Goal: Transaction & Acquisition: Purchase product/service

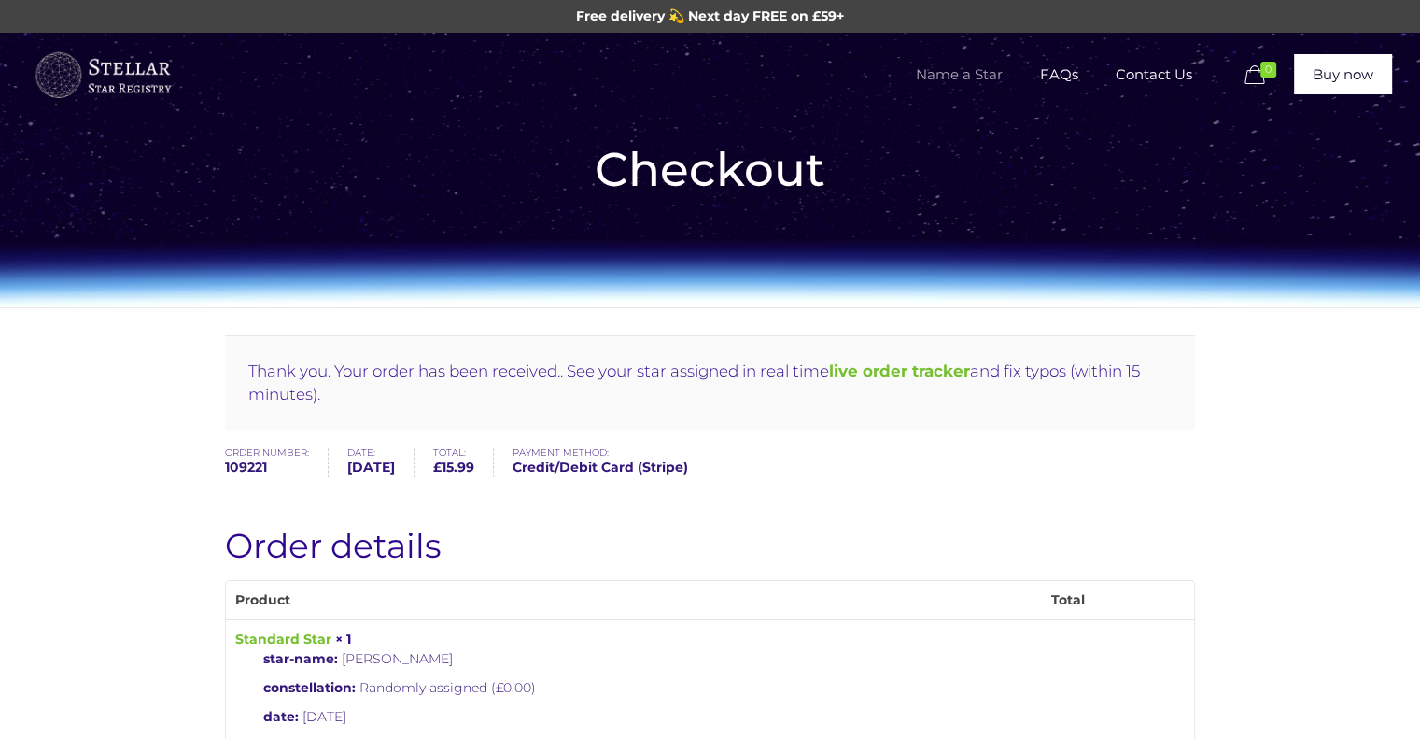
click at [973, 68] on span "Name a Star" at bounding box center [959, 75] width 124 height 56
click at [938, 69] on span "Name a Star" at bounding box center [959, 75] width 124 height 56
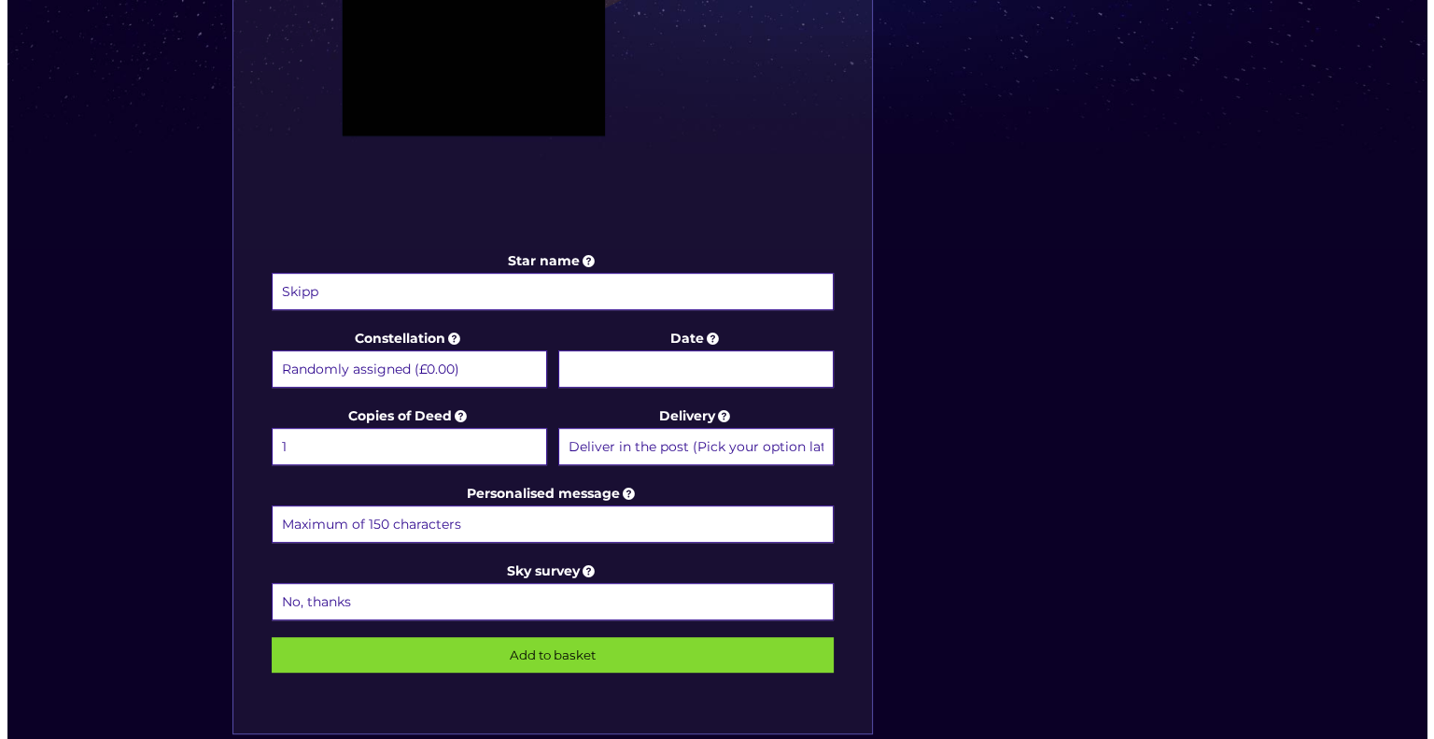
scroll to position [756, 0]
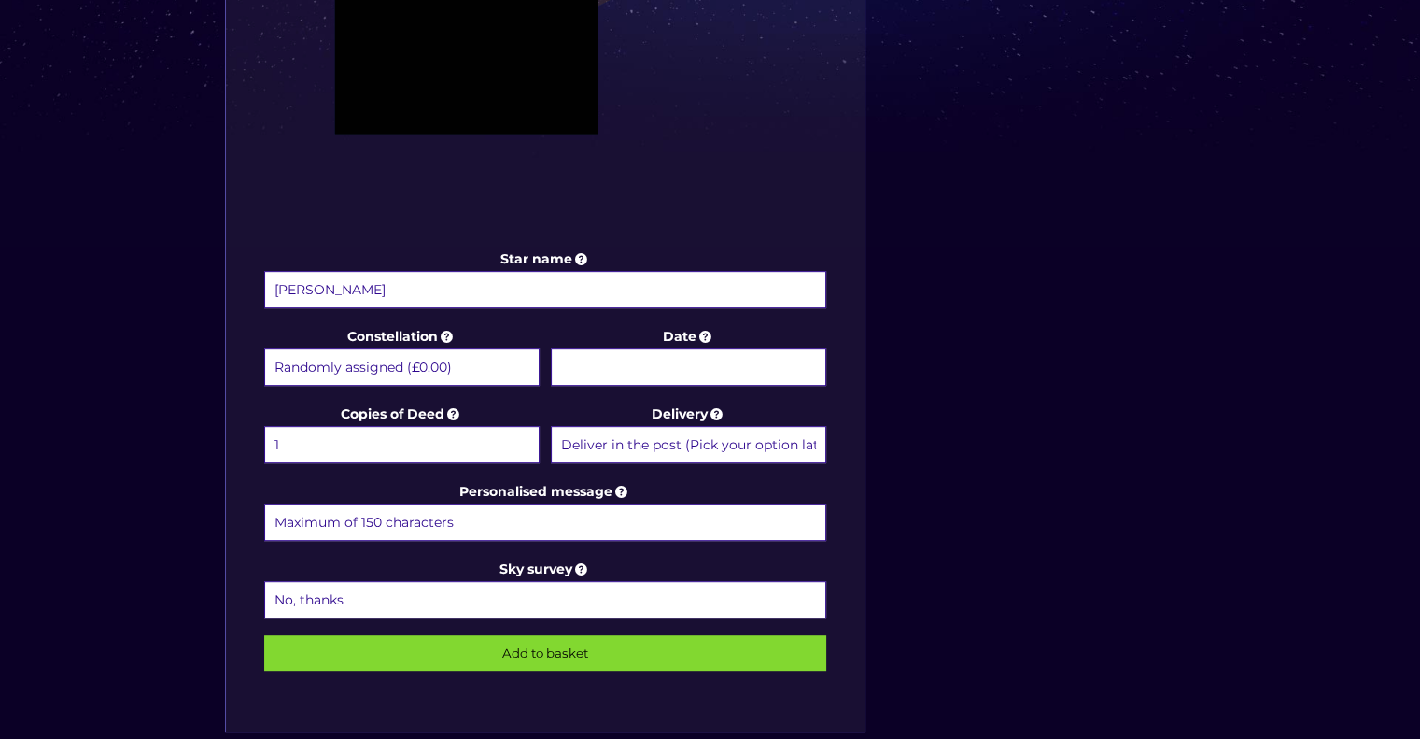
type input "[PERSON_NAME]"
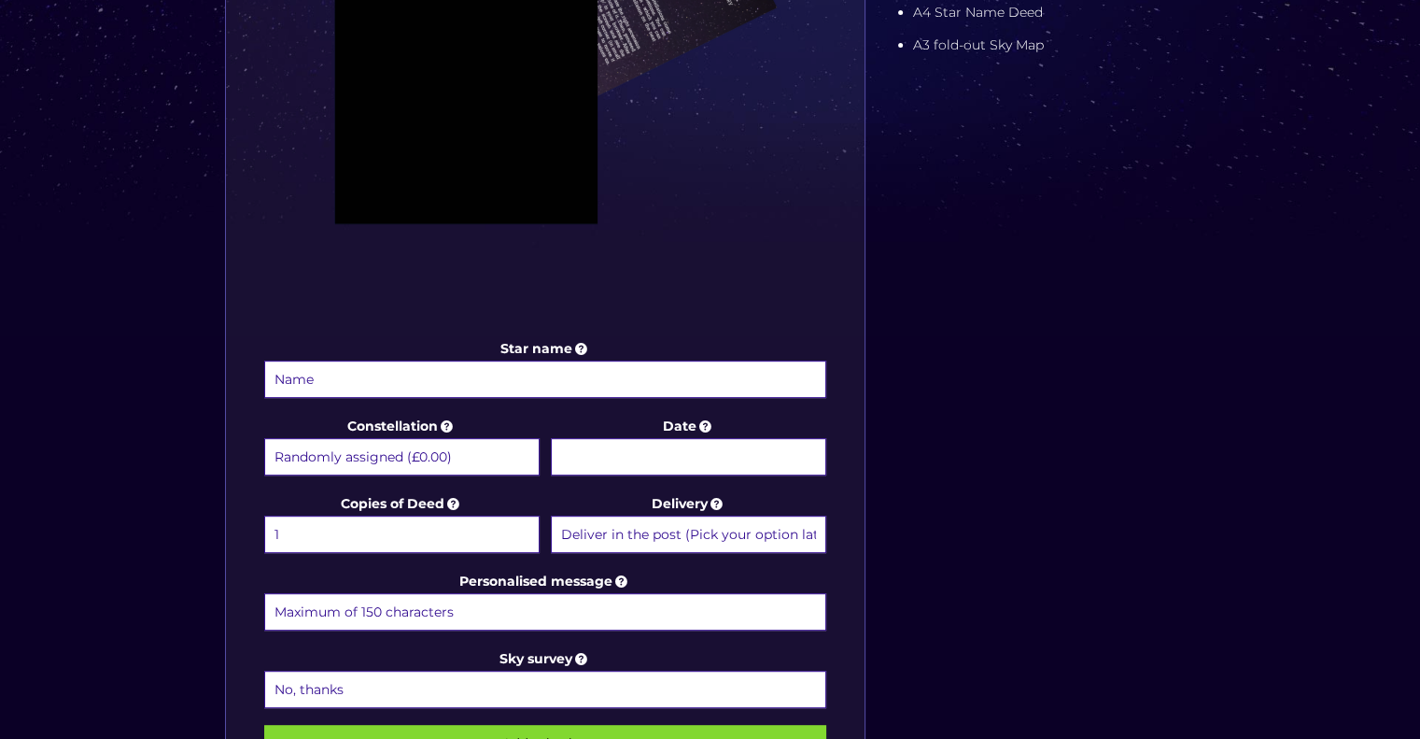
scroll to position [669, 0]
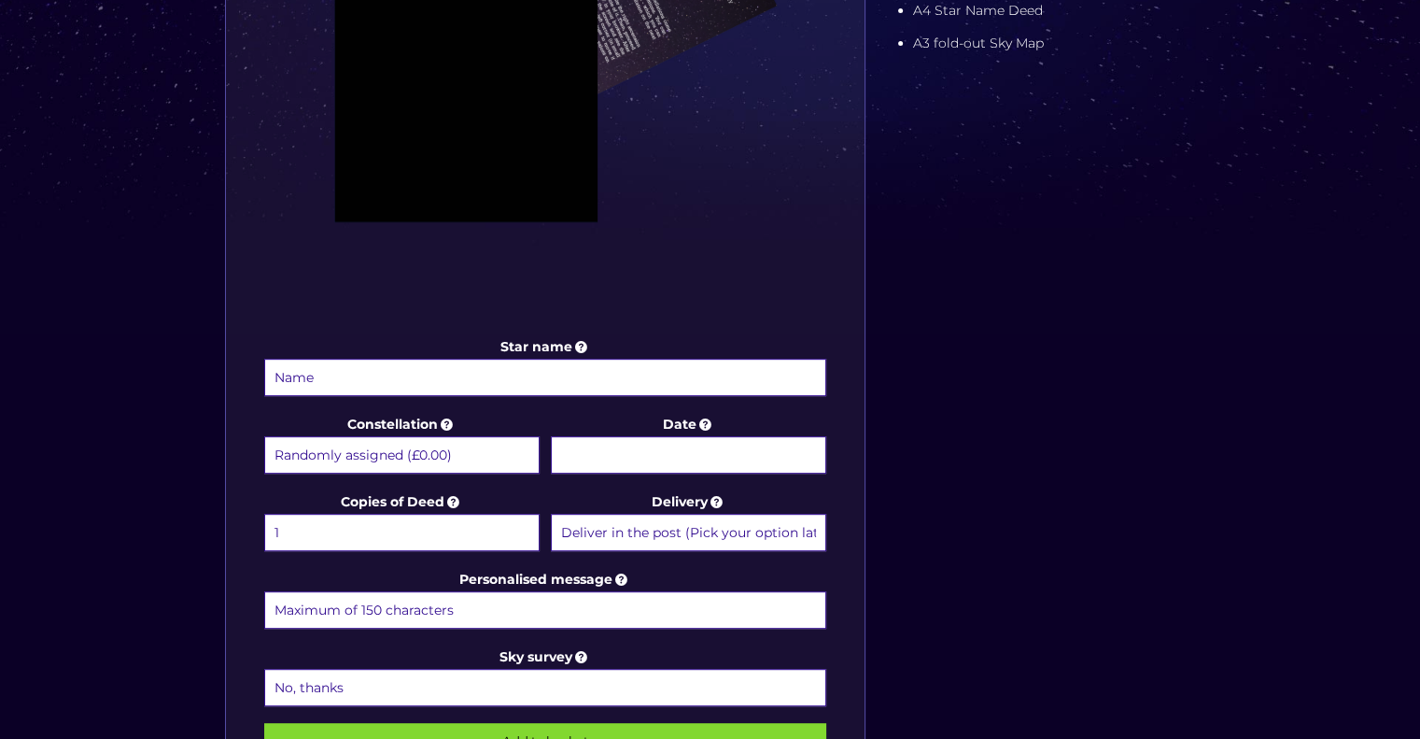
click at [522, 380] on input "Star name" at bounding box center [545, 377] width 563 height 37
type input "Skipper Perry"
click at [691, 441] on input "Date" at bounding box center [688, 454] width 275 height 37
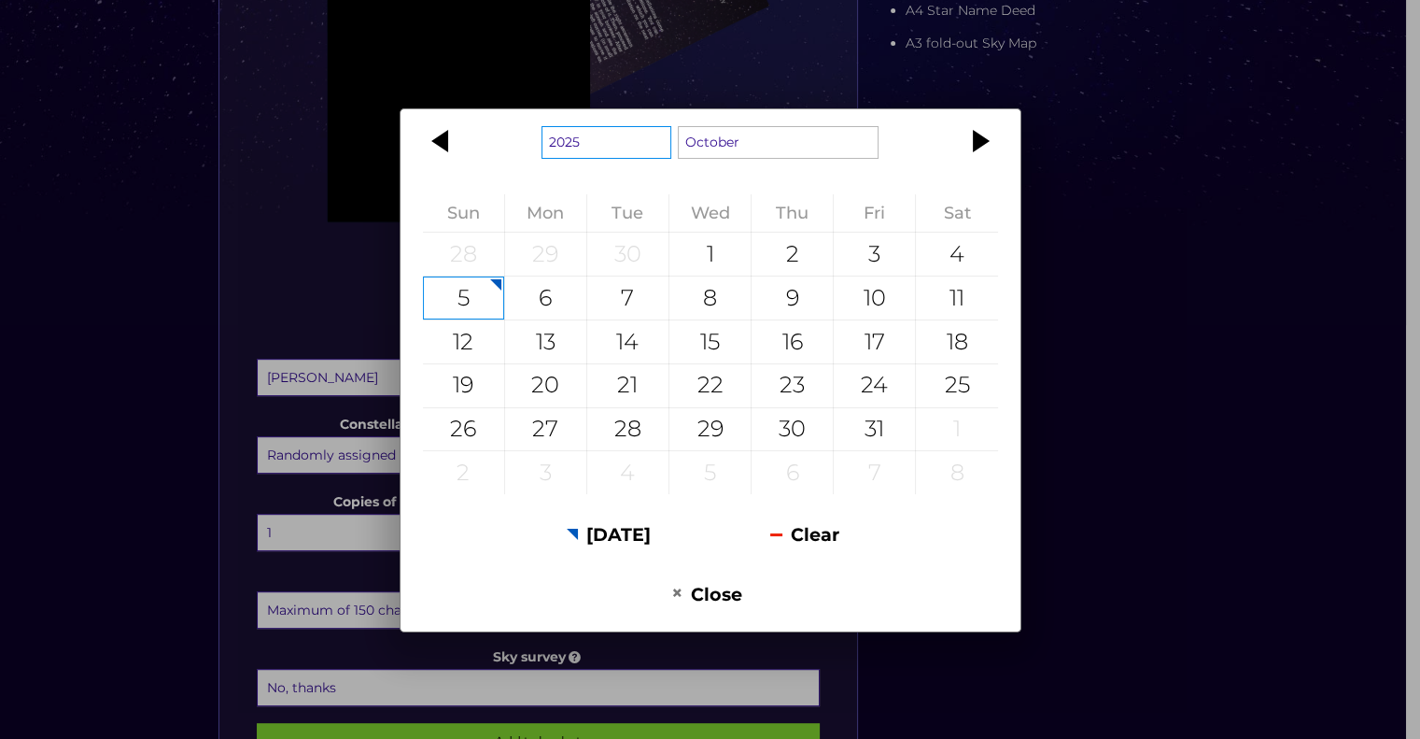
click at [615, 138] on select "1925 1926 1927 1928 1929 1930 1931 1932 1933 1934 1935 1936 1937 1938 1939 1940…" at bounding box center [607, 142] width 130 height 33
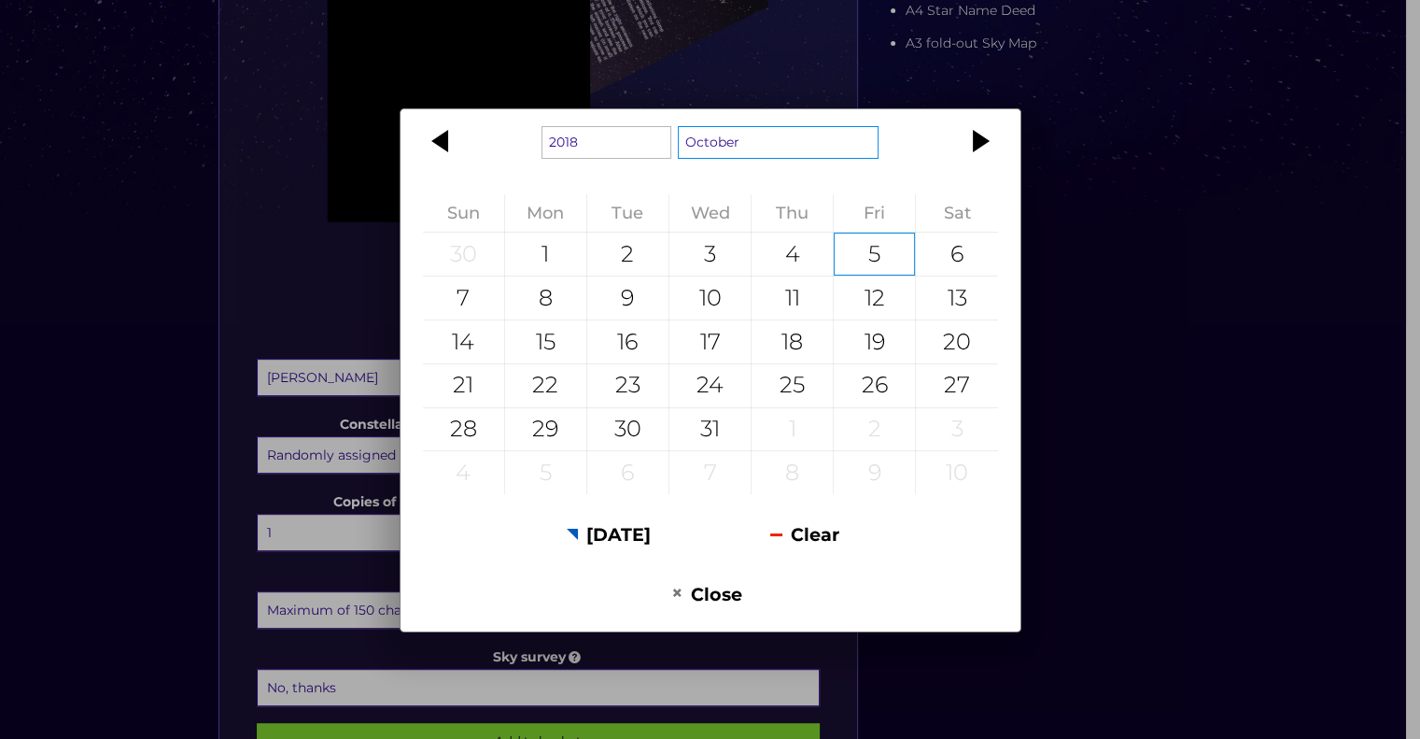
click at [765, 154] on select "January February March April May June July August September October November De…" at bounding box center [779, 142] width 202 height 33
click at [580, 356] on div "15" at bounding box center [545, 341] width 81 height 43
type input "15 January 2018"
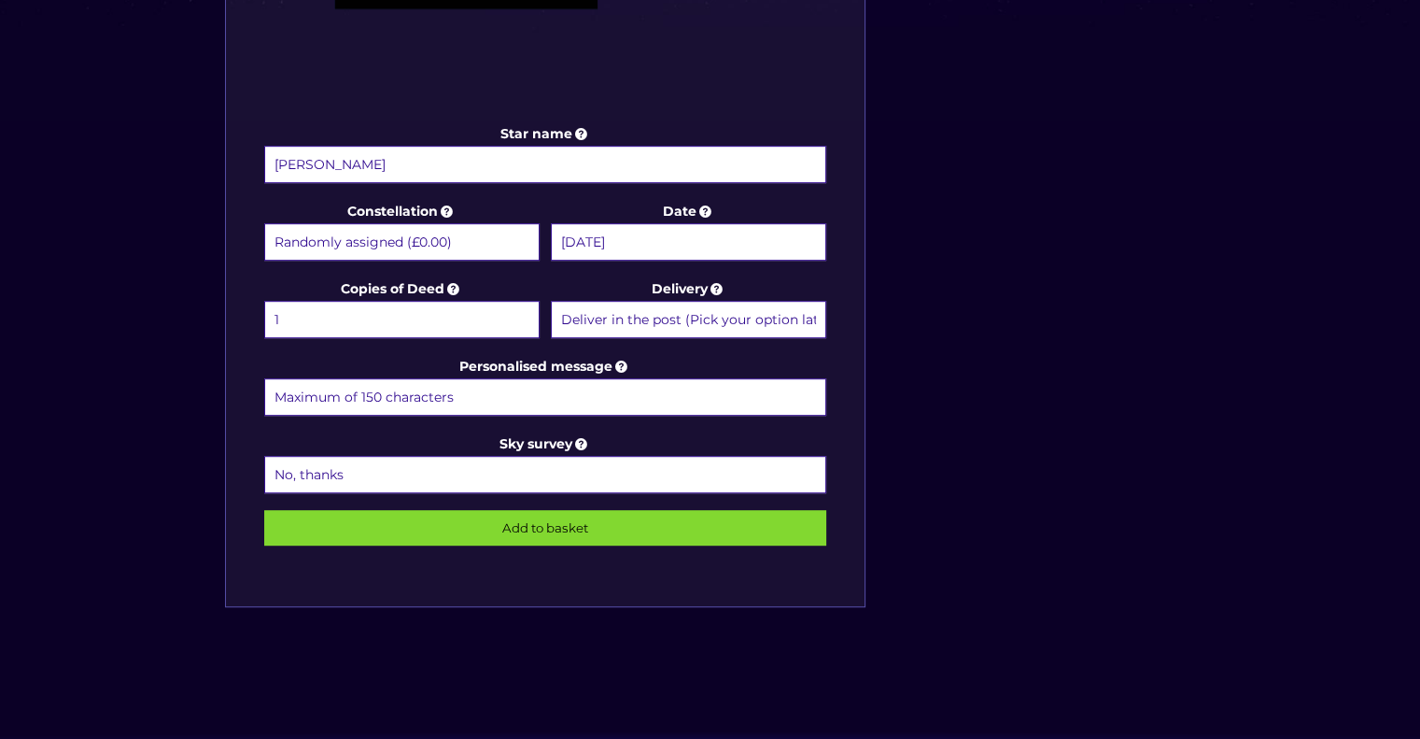
scroll to position [883, 0]
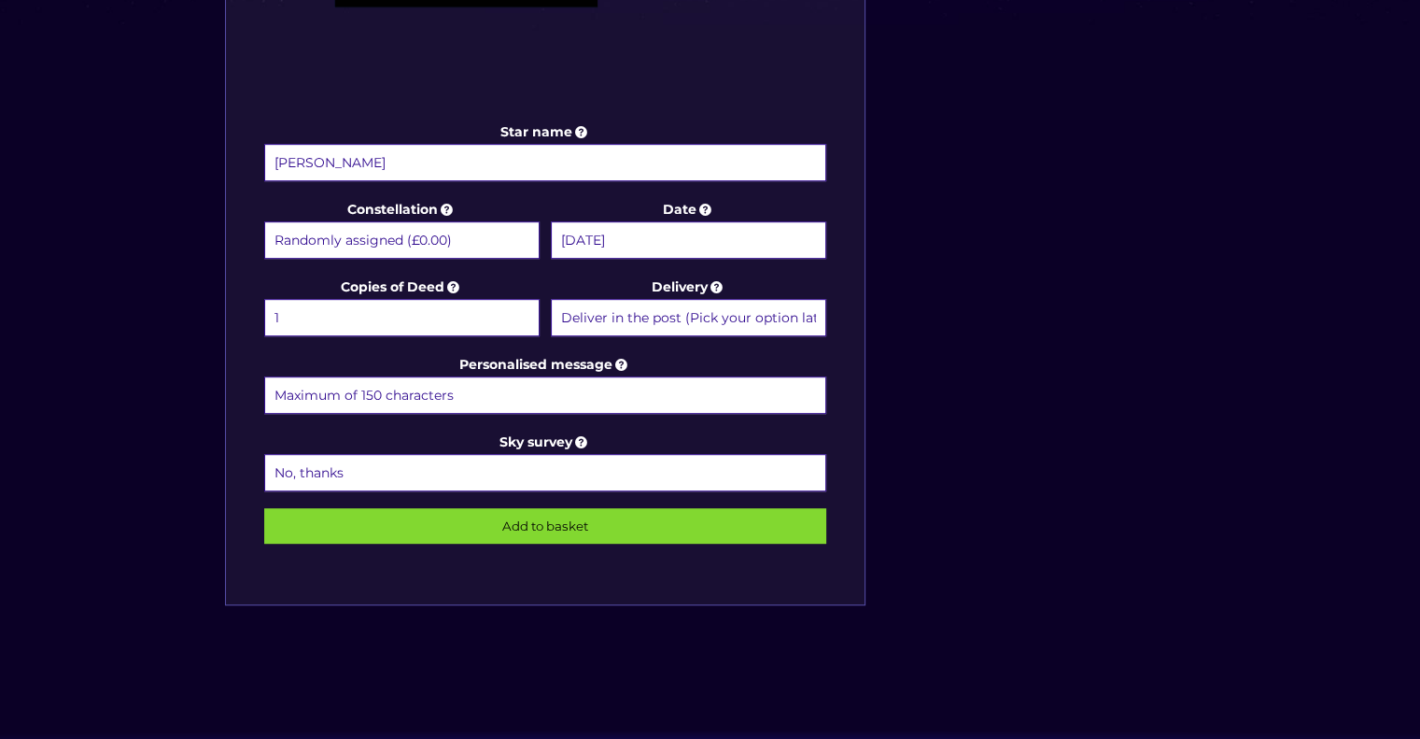
click at [480, 391] on input "Personalised message" at bounding box center [545, 394] width 563 height 37
type input "Skipper was a true fighter and loved life. He will now shine over us all. The d…"
click at [552, 511] on input "Add to basket" at bounding box center [545, 525] width 563 height 35
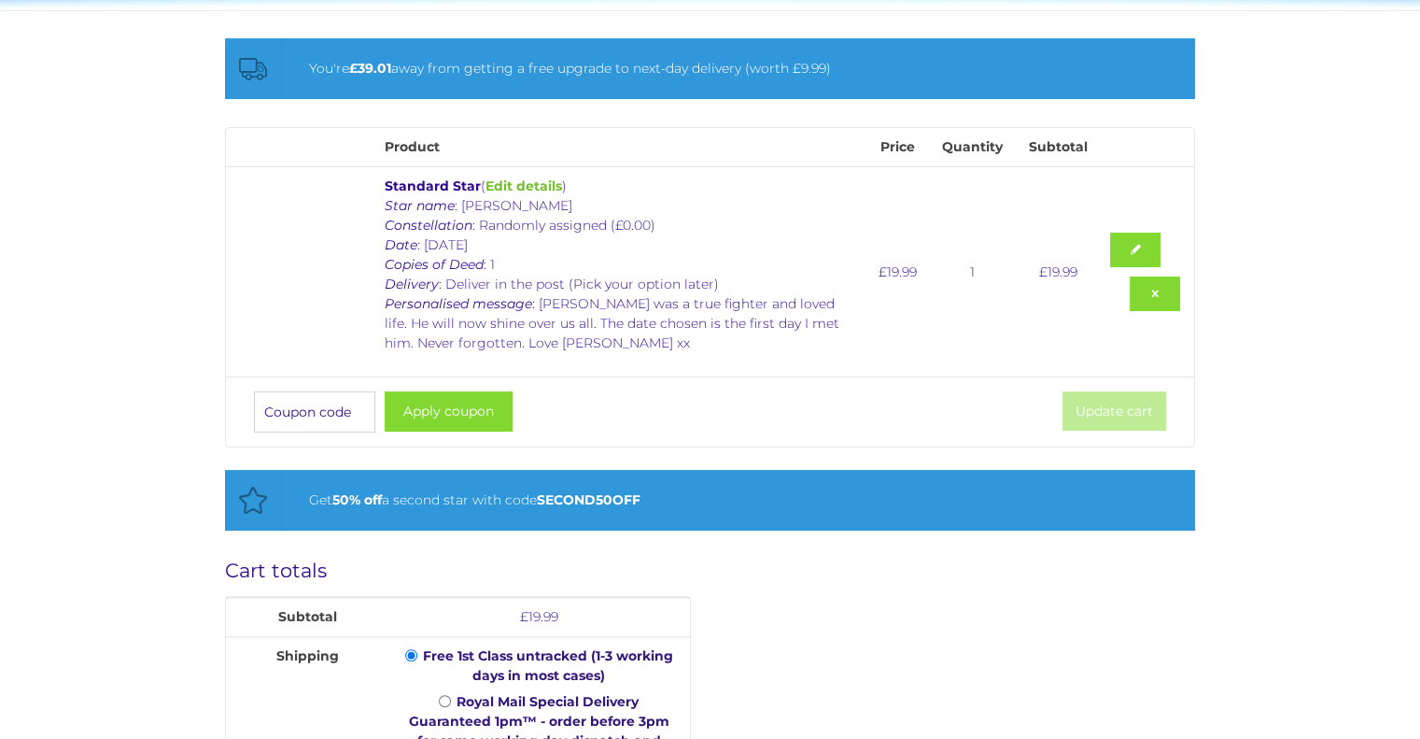
scroll to position [299, 0]
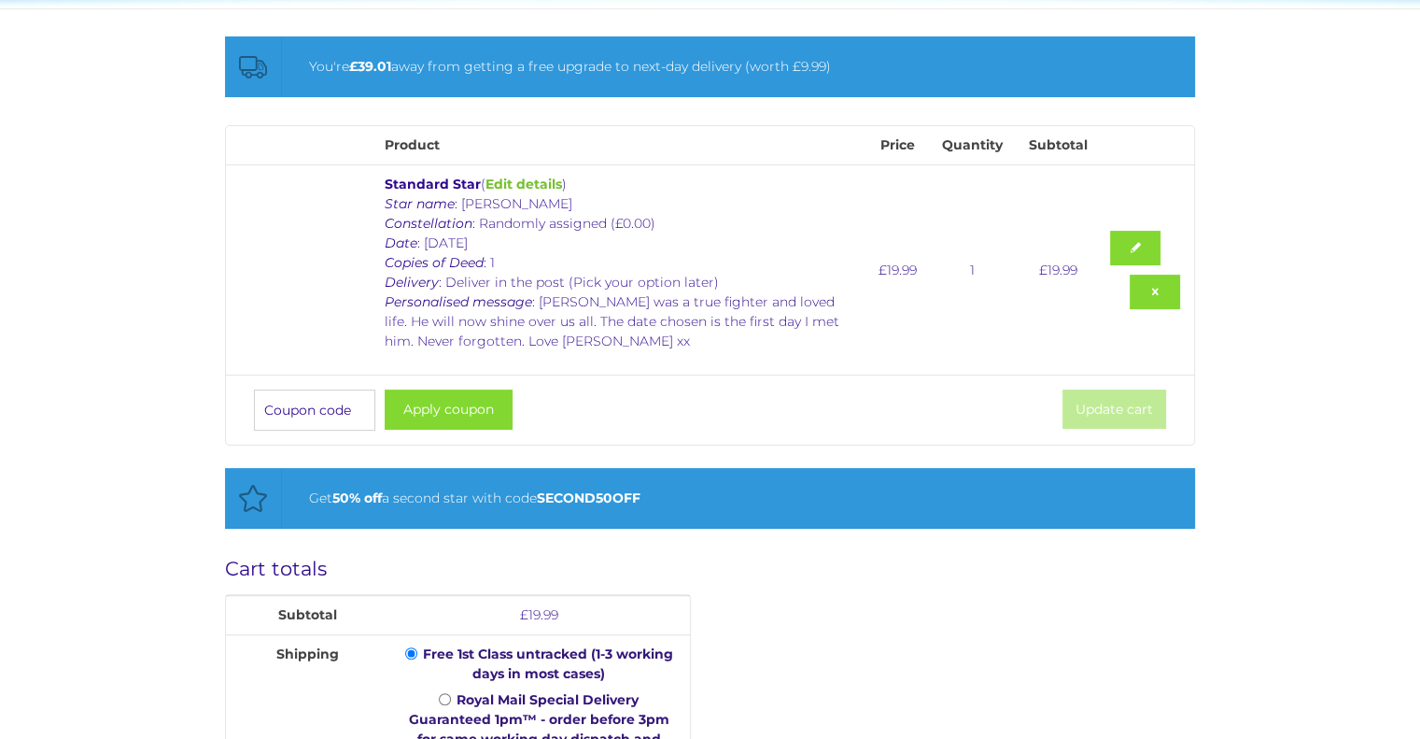
click at [346, 414] on input "Coupon:" at bounding box center [314, 409] width 121 height 41
type input "gift20"
click at [448, 410] on button "Apply coupon" at bounding box center [449, 409] width 128 height 40
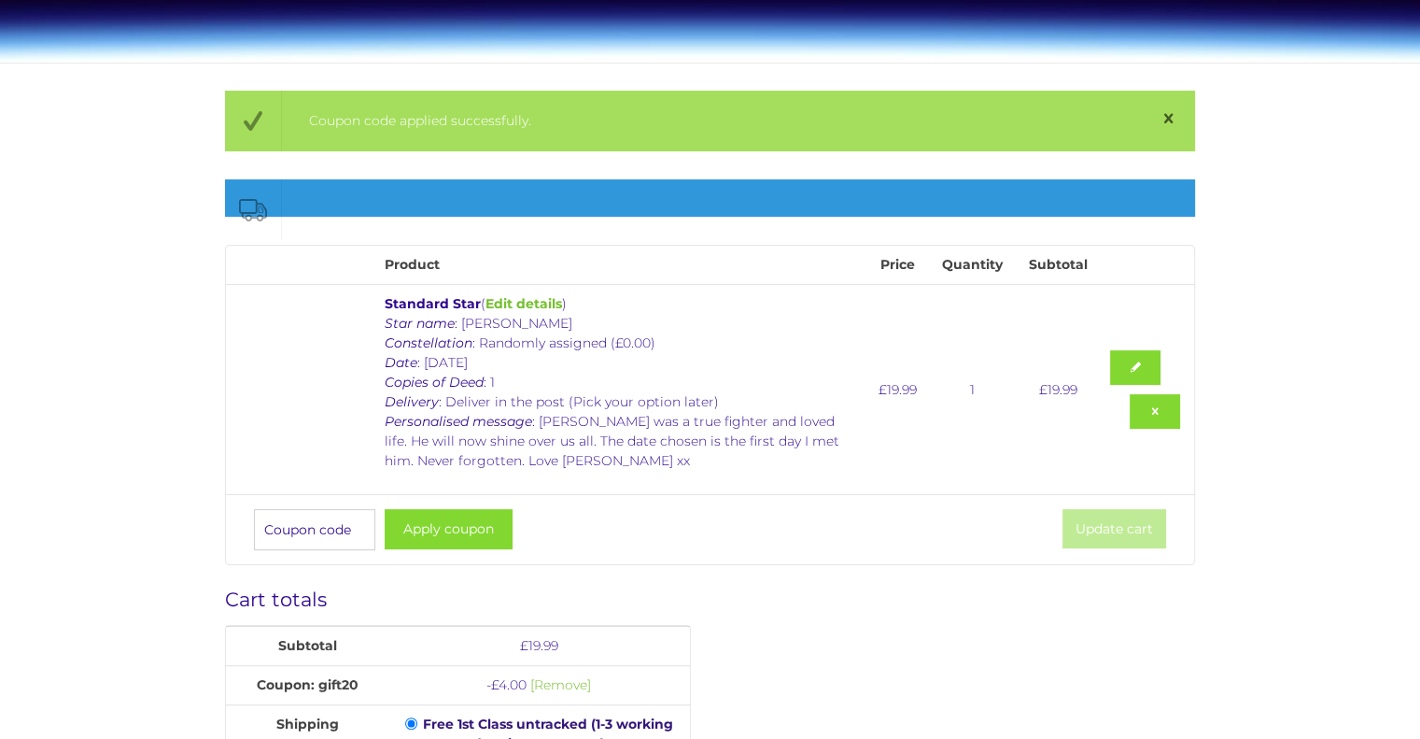
scroll to position [242, 0]
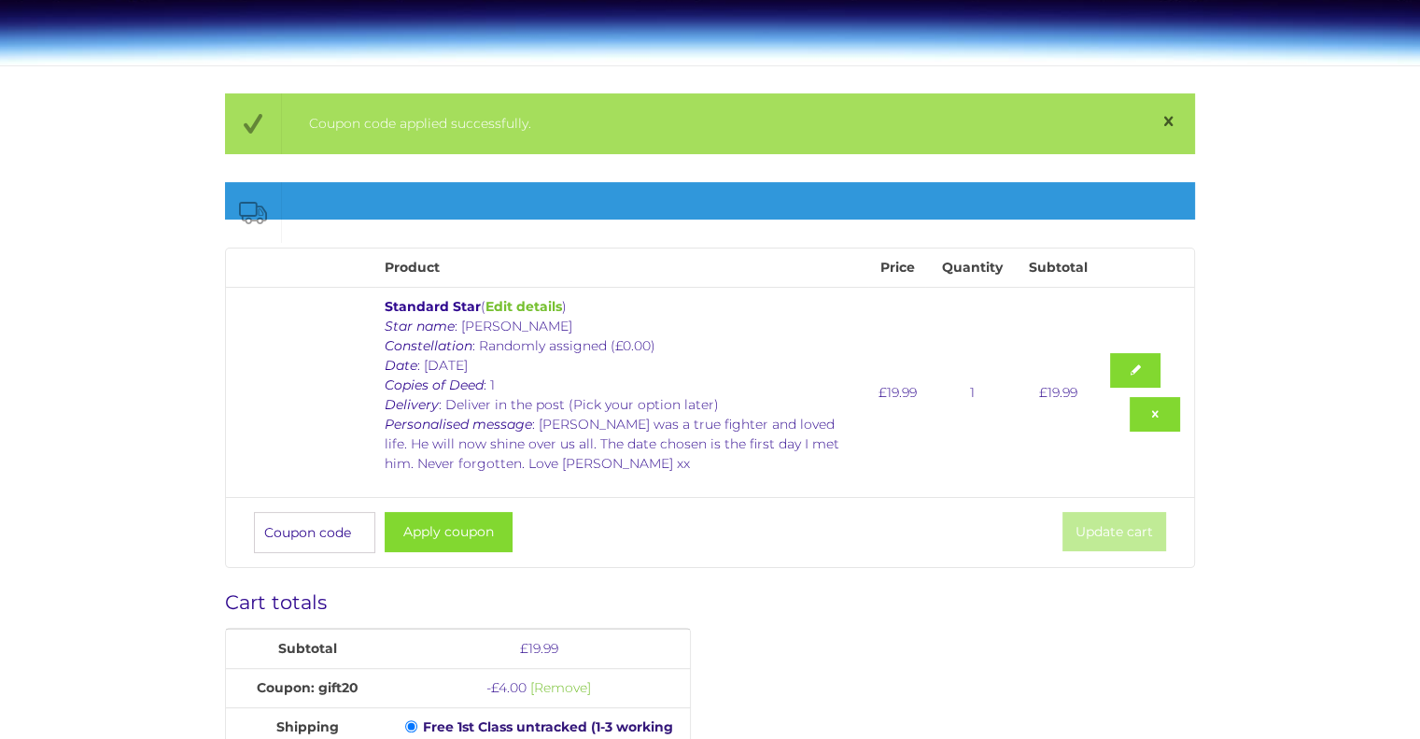
click at [448, 410] on p "Star name : Skipper Perry Constellation : Randomly assigned (£0.00) Date : 15 J…" at bounding box center [622, 395] width 474 height 157
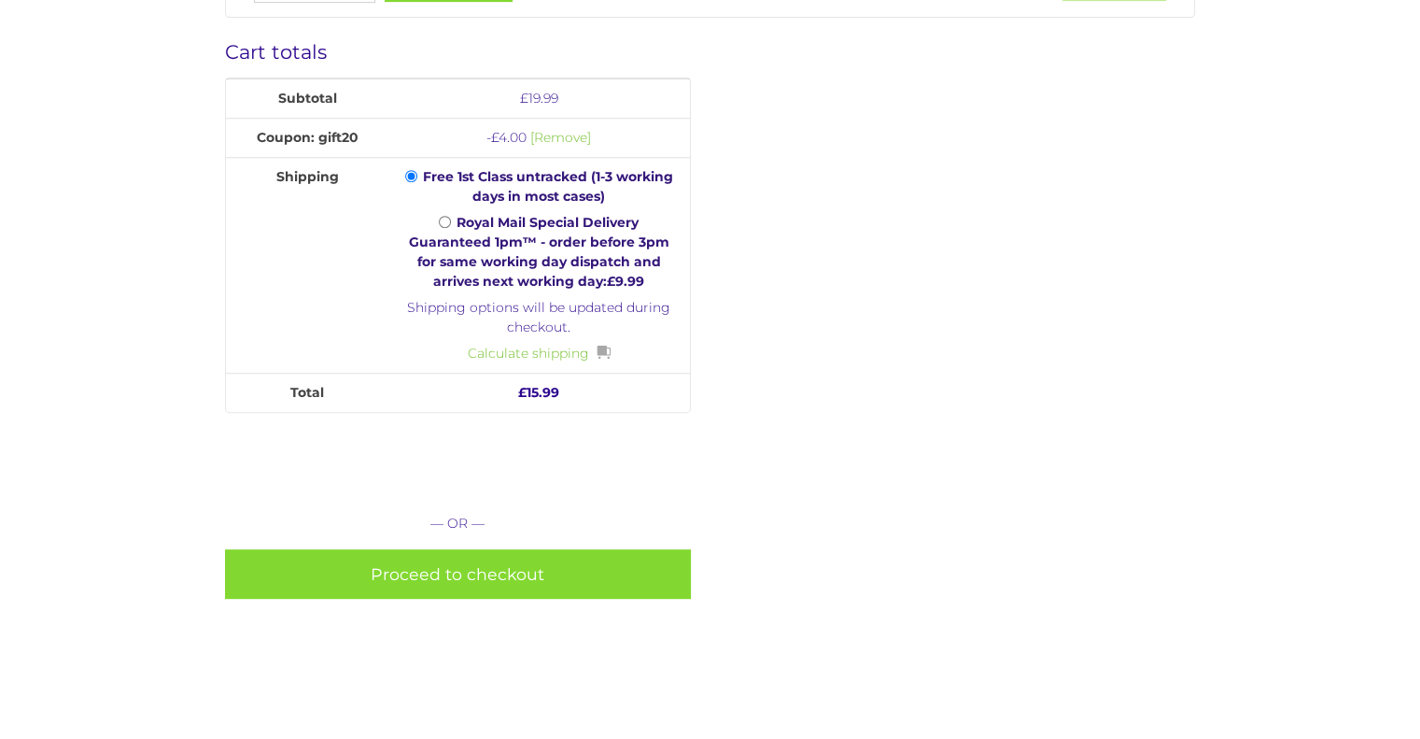
scroll to position [793, 0]
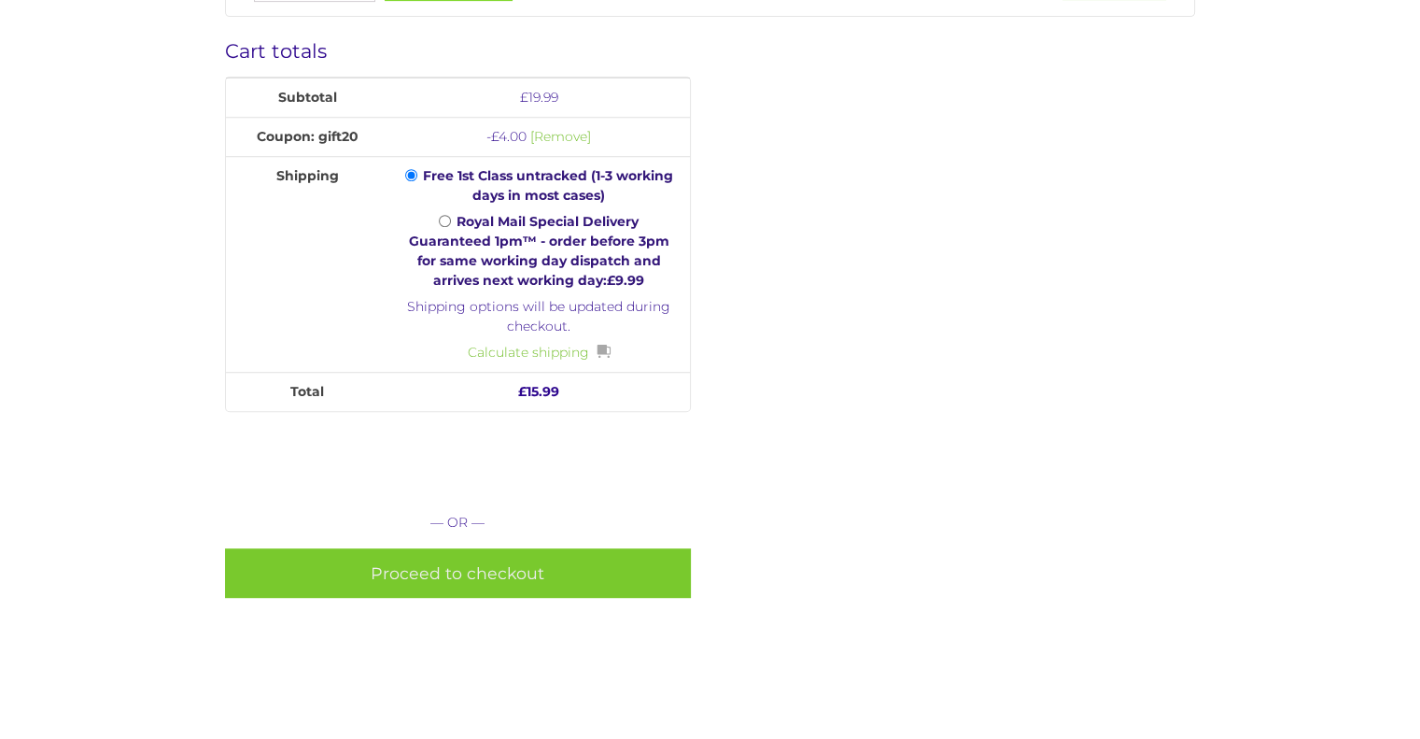
click at [443, 570] on link "Proceed to checkout" at bounding box center [458, 572] width 466 height 49
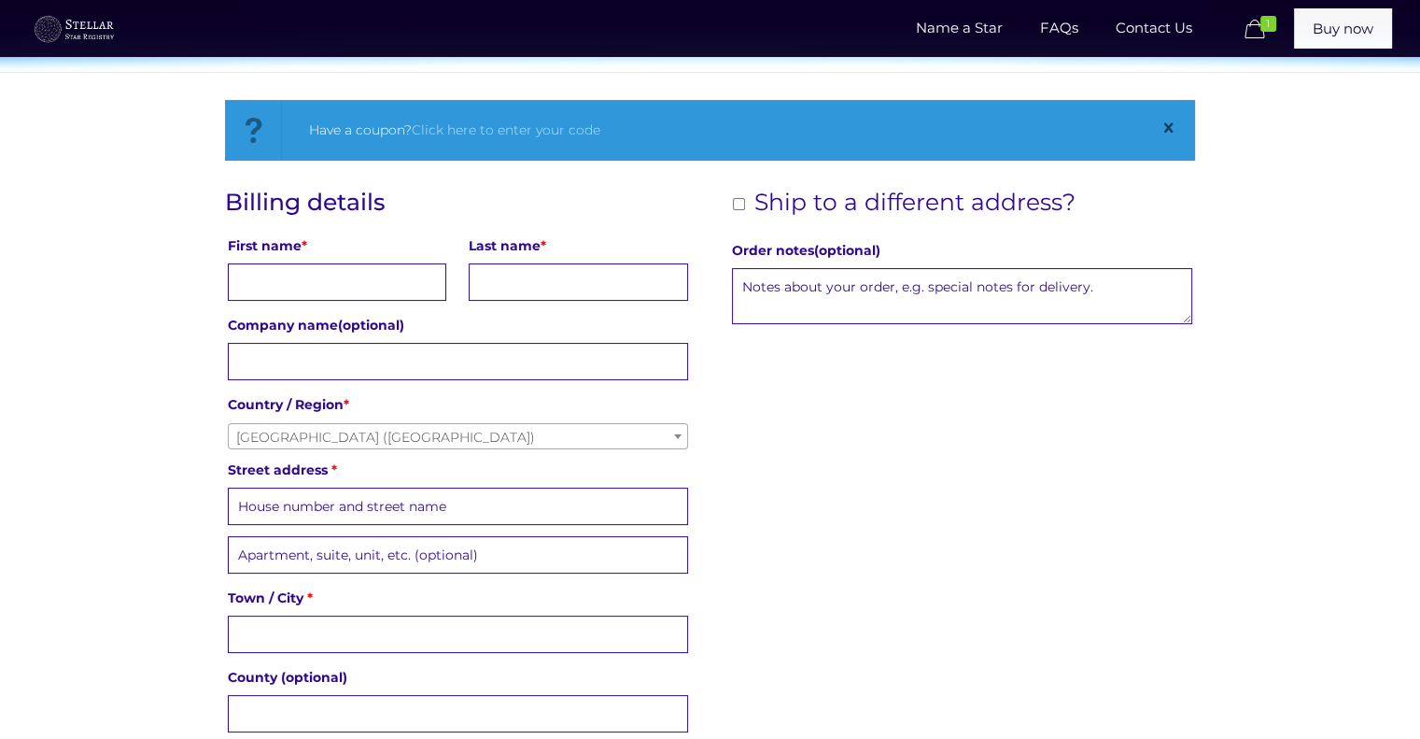
scroll to position [235, 0]
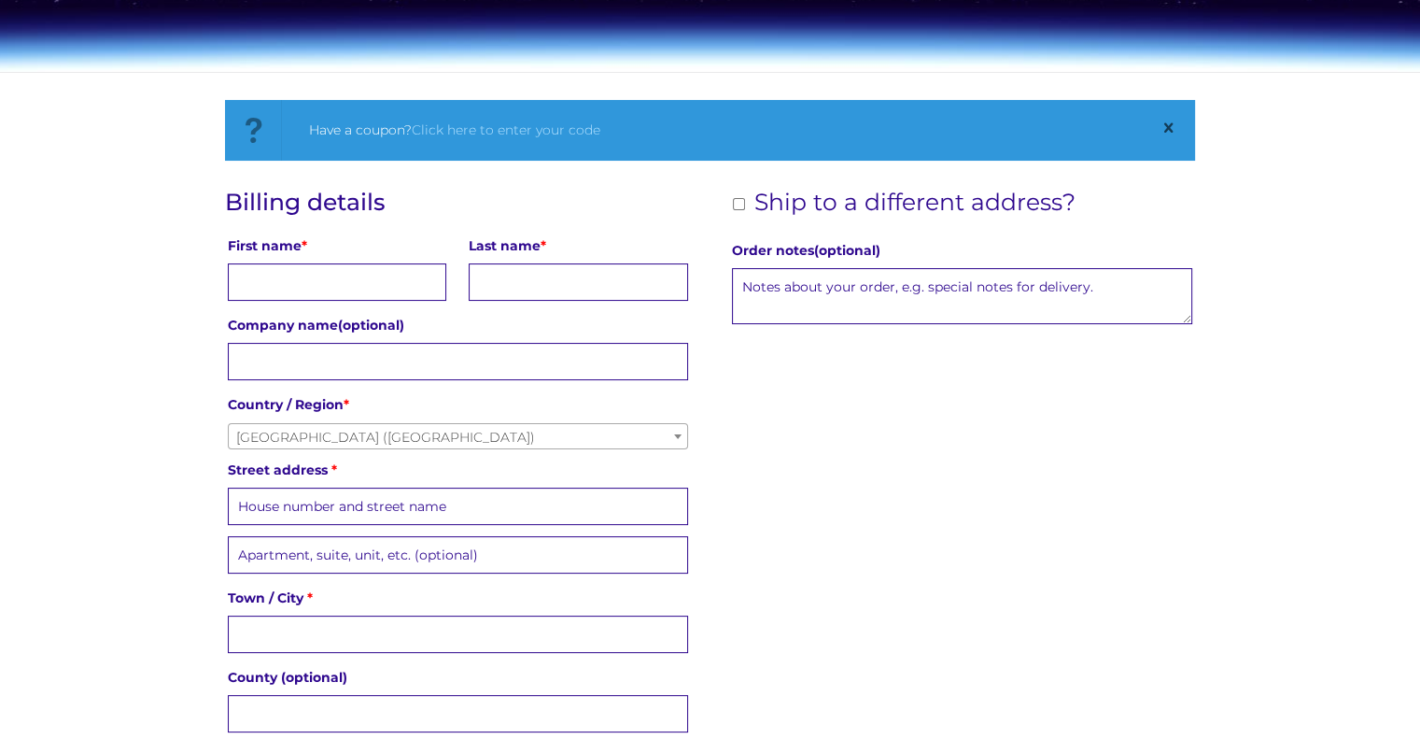
click at [322, 287] on input "First name *" at bounding box center [337, 281] width 219 height 37
click at [741, 205] on input "Ship to a different address?" at bounding box center [739, 204] width 12 height 12
checkbox input "true"
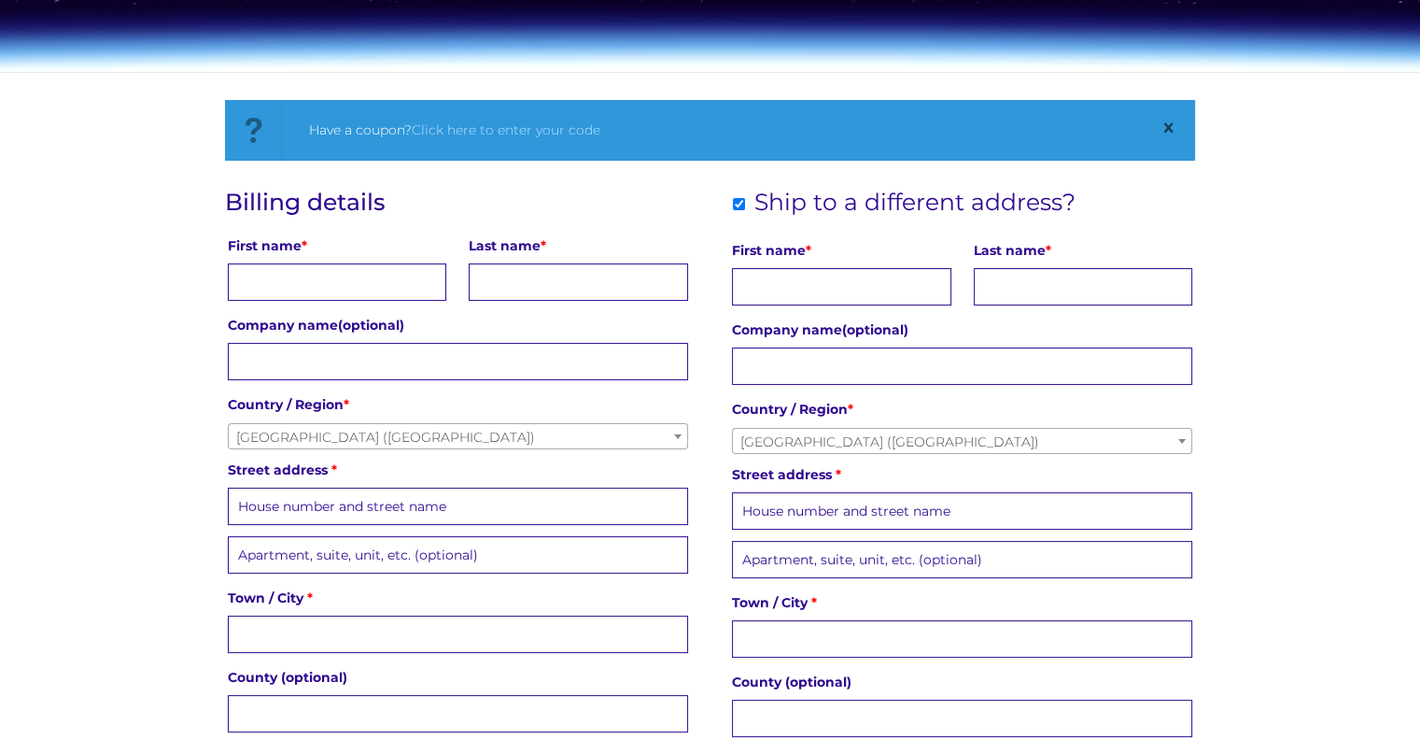
click at [289, 275] on input "First name *" at bounding box center [337, 281] width 219 height 37
type input "Donna"
type input "Wills"
type input "Animal Physiotherapy Ltd"
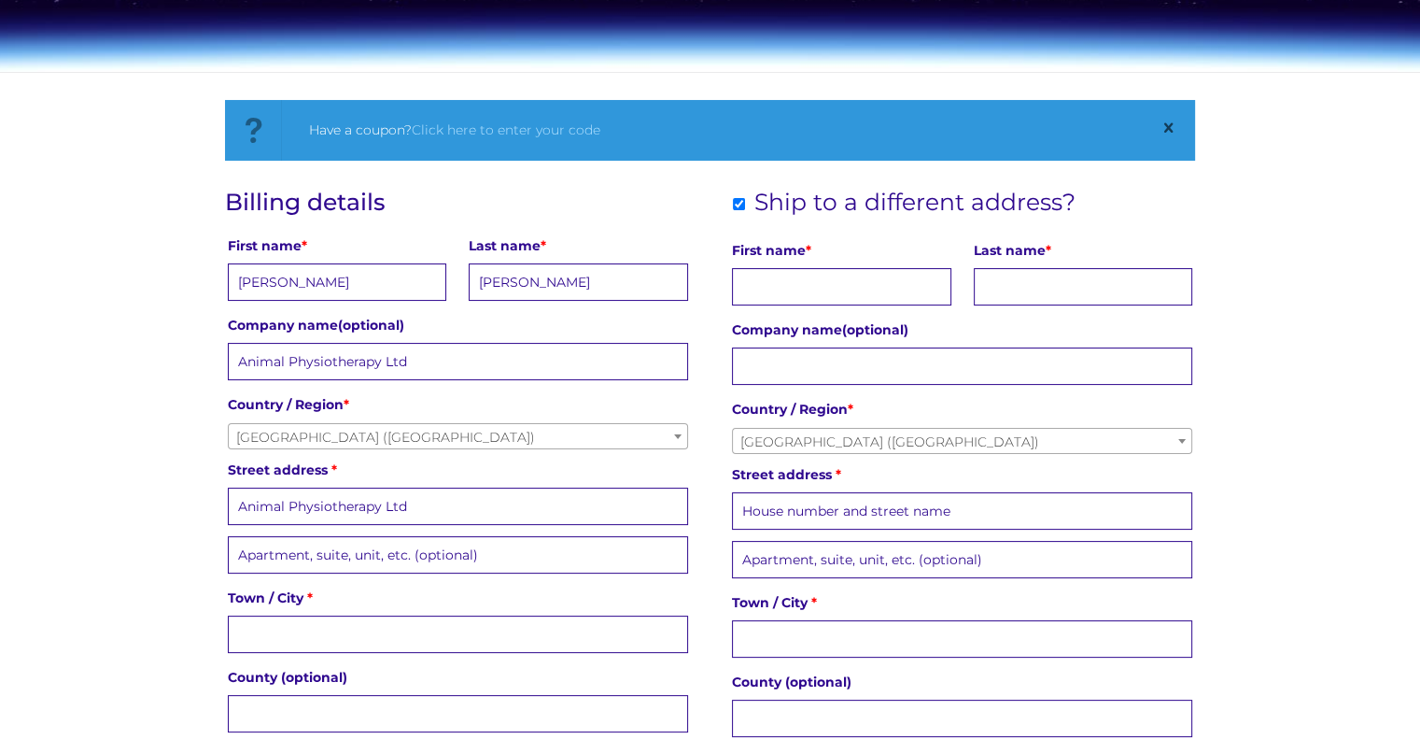
type input "5 Pankhurst Drive"
type input "Bracknell"
type input "Berks"
type input "RG12 9PS"
type input "07776182911"
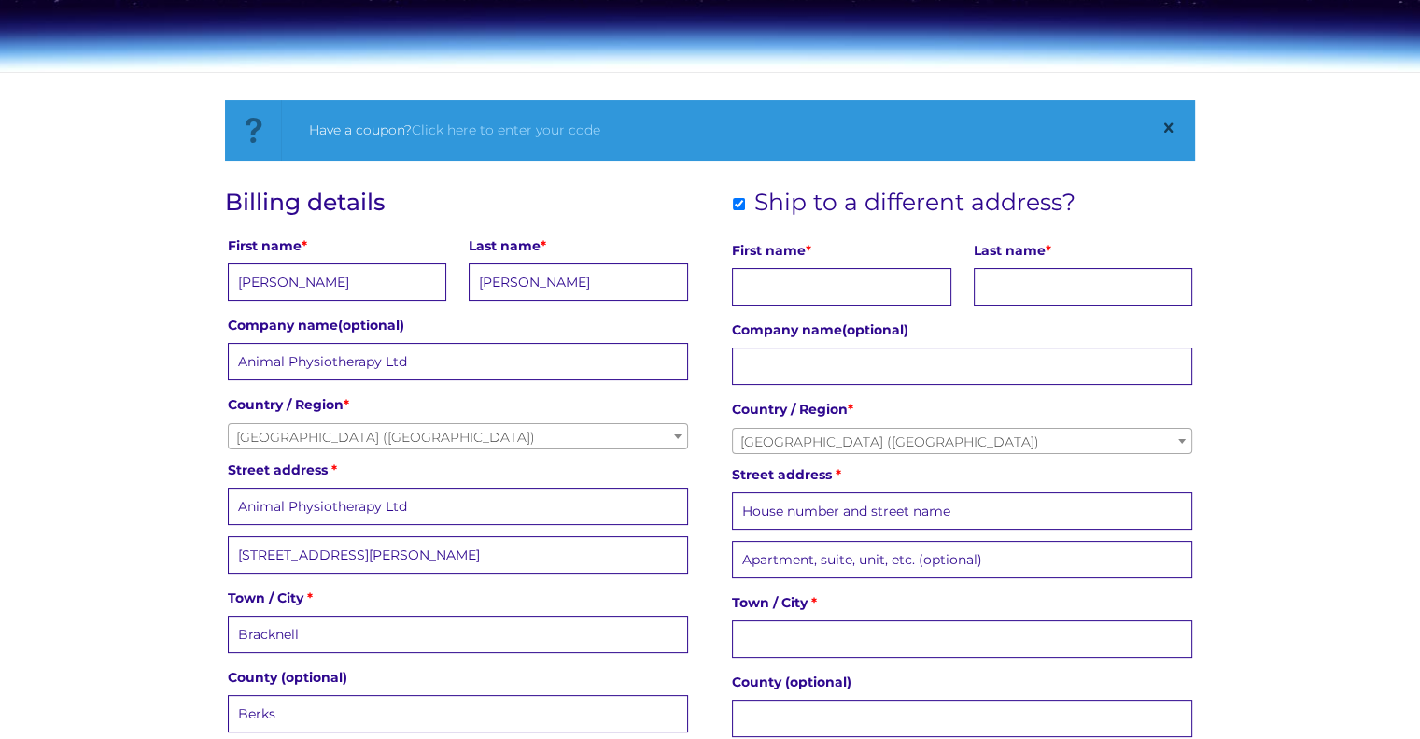
type input "donna@animalphysiotherapy.org.uk"
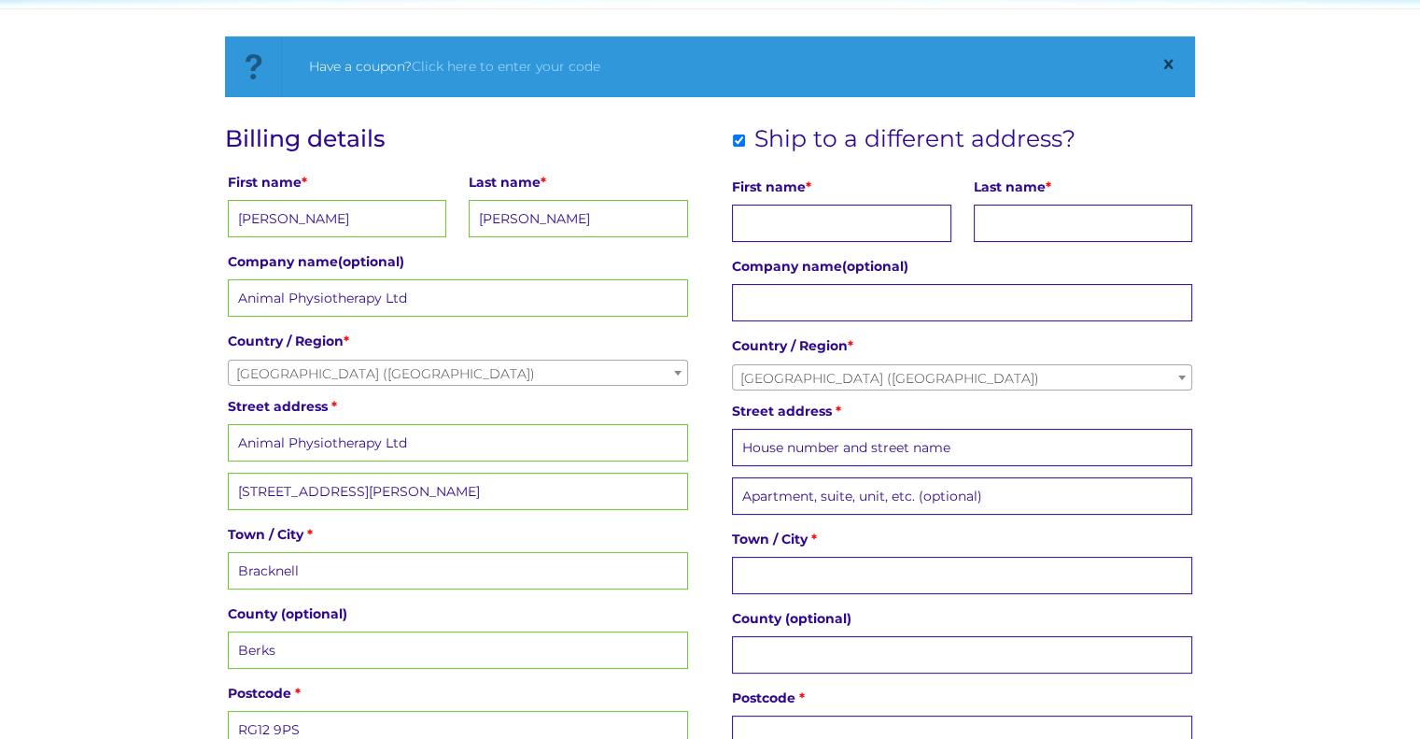
scroll to position [275, 0]
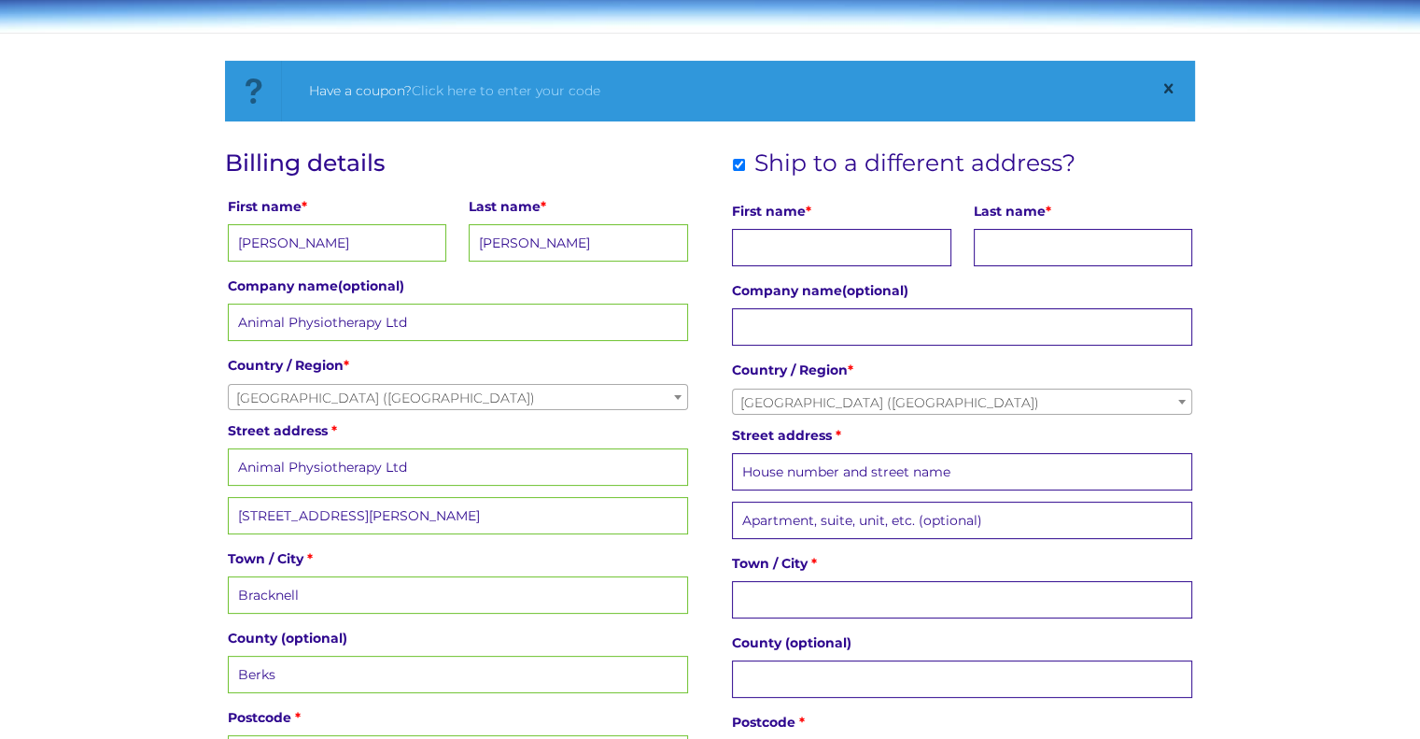
click at [830, 234] on input "First name *" at bounding box center [841, 247] width 219 height 37
type input "Carley"
click at [1010, 244] on input "Last name *" at bounding box center [1083, 247] width 219 height 37
type input "Perry"
click at [766, 473] on input "Street address *" at bounding box center [962, 471] width 460 height 37
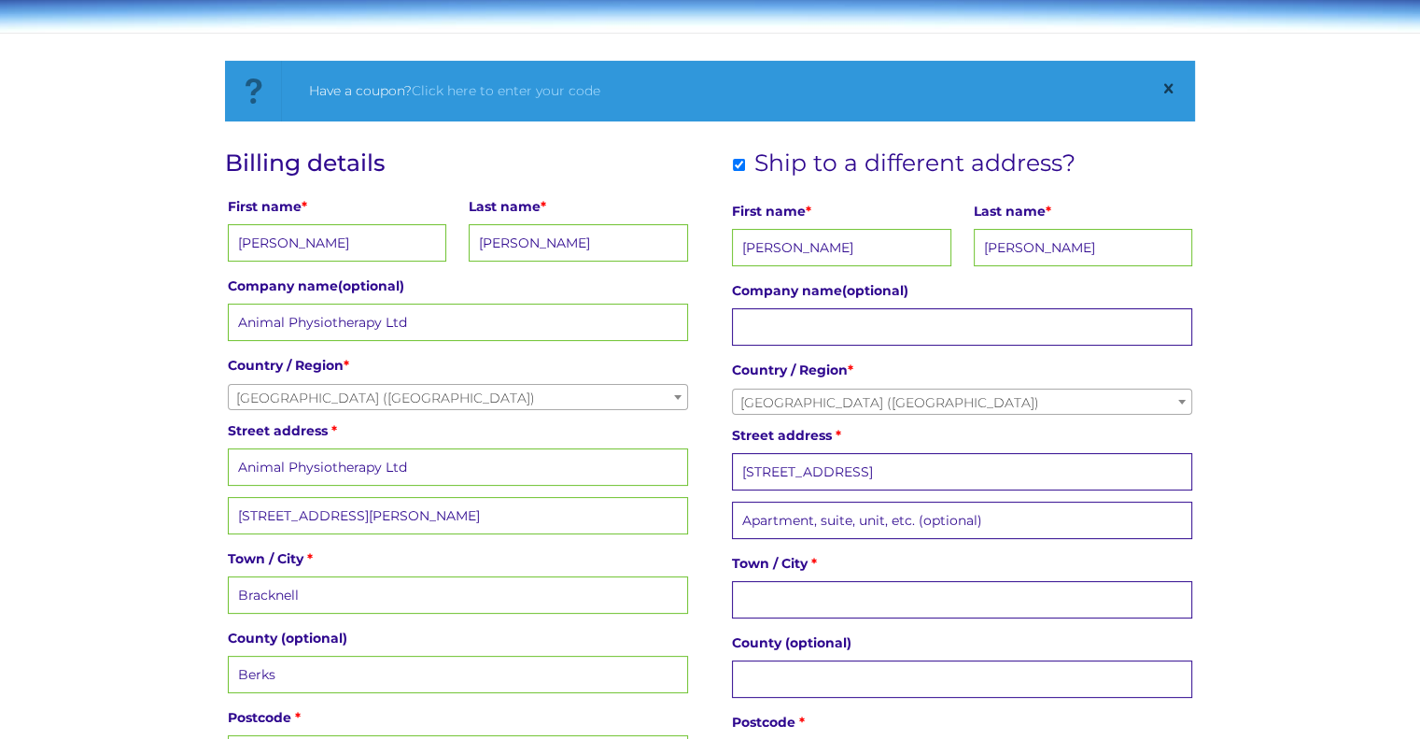
type input "34 Wilstrode Avenue"
click at [812, 591] on input "Town / City *" at bounding box center [962, 599] width 460 height 37
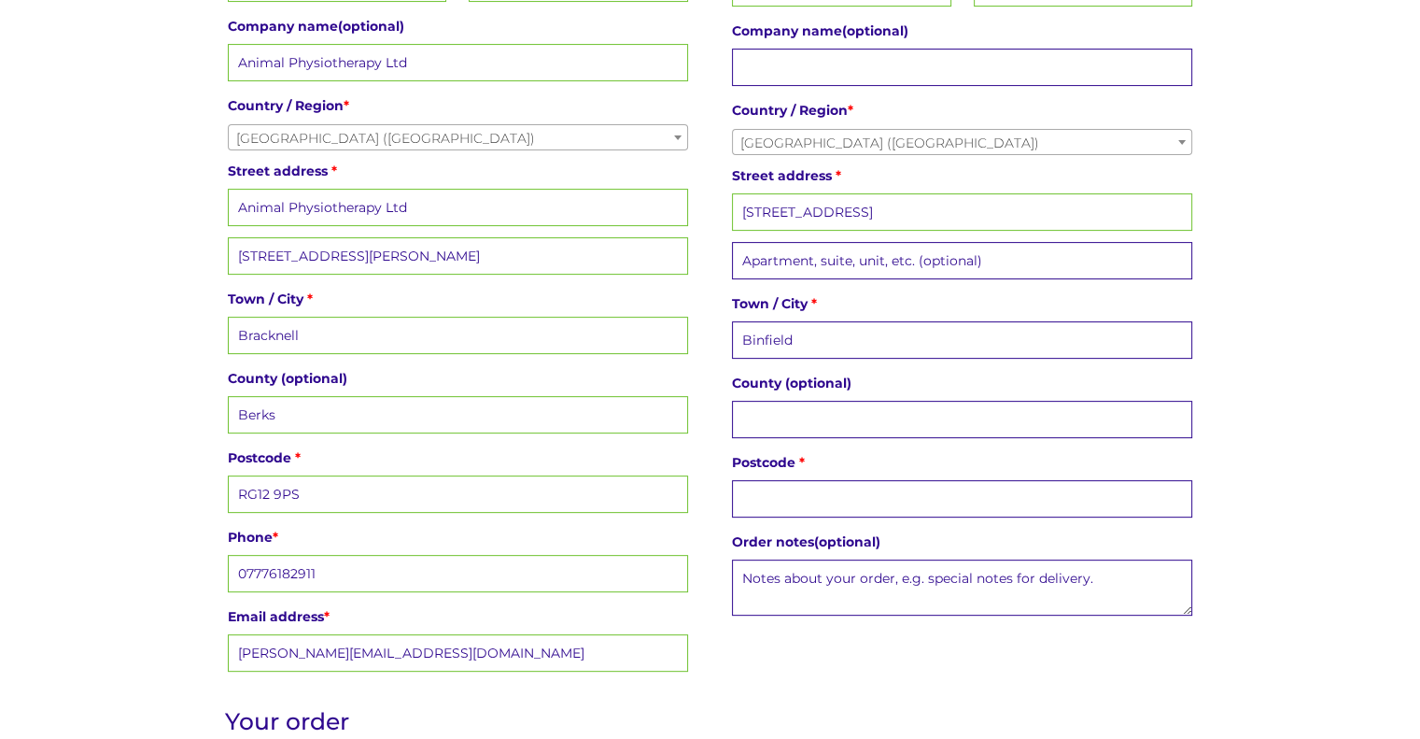
scroll to position [536, 0]
type input "Binfield"
click at [771, 408] on input "County (optional)" at bounding box center [962, 417] width 460 height 37
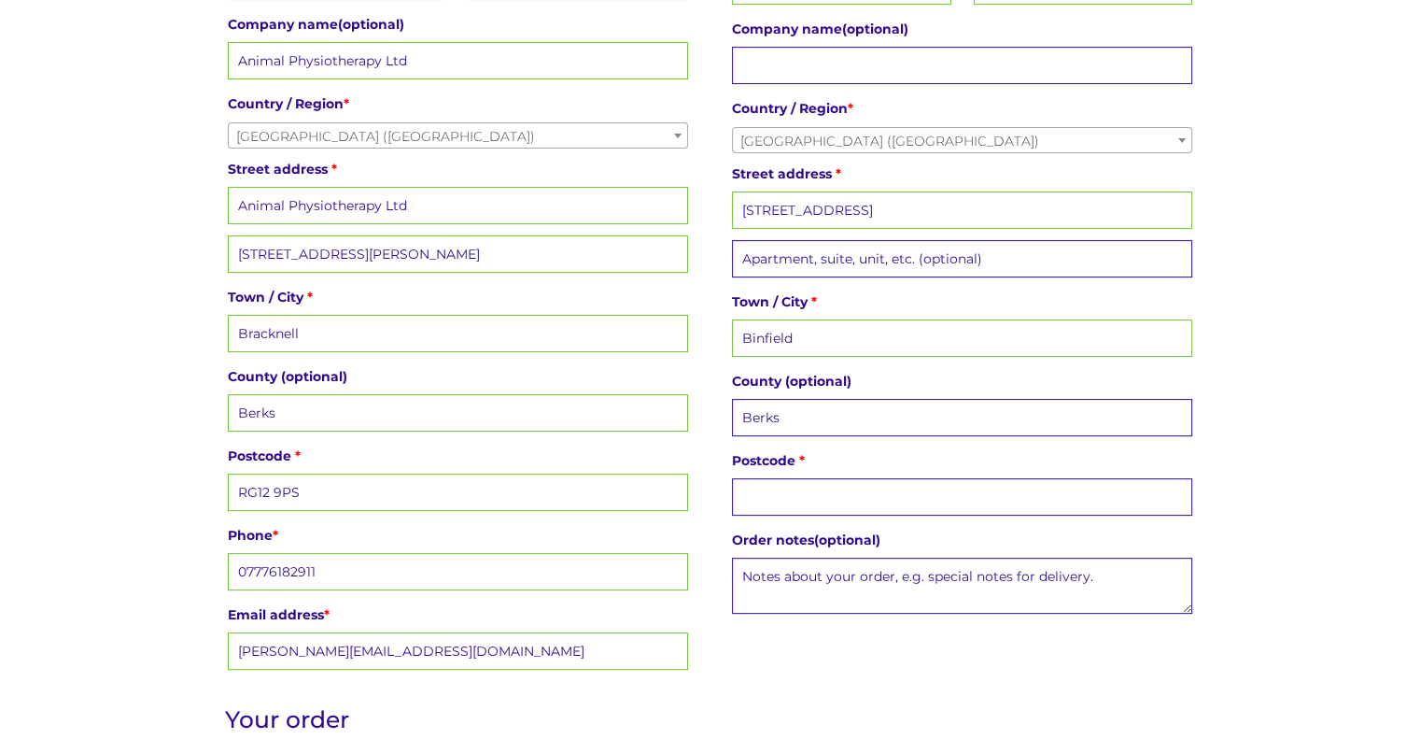
type input "Berks"
click at [777, 488] on input "Postcode *" at bounding box center [962, 496] width 460 height 37
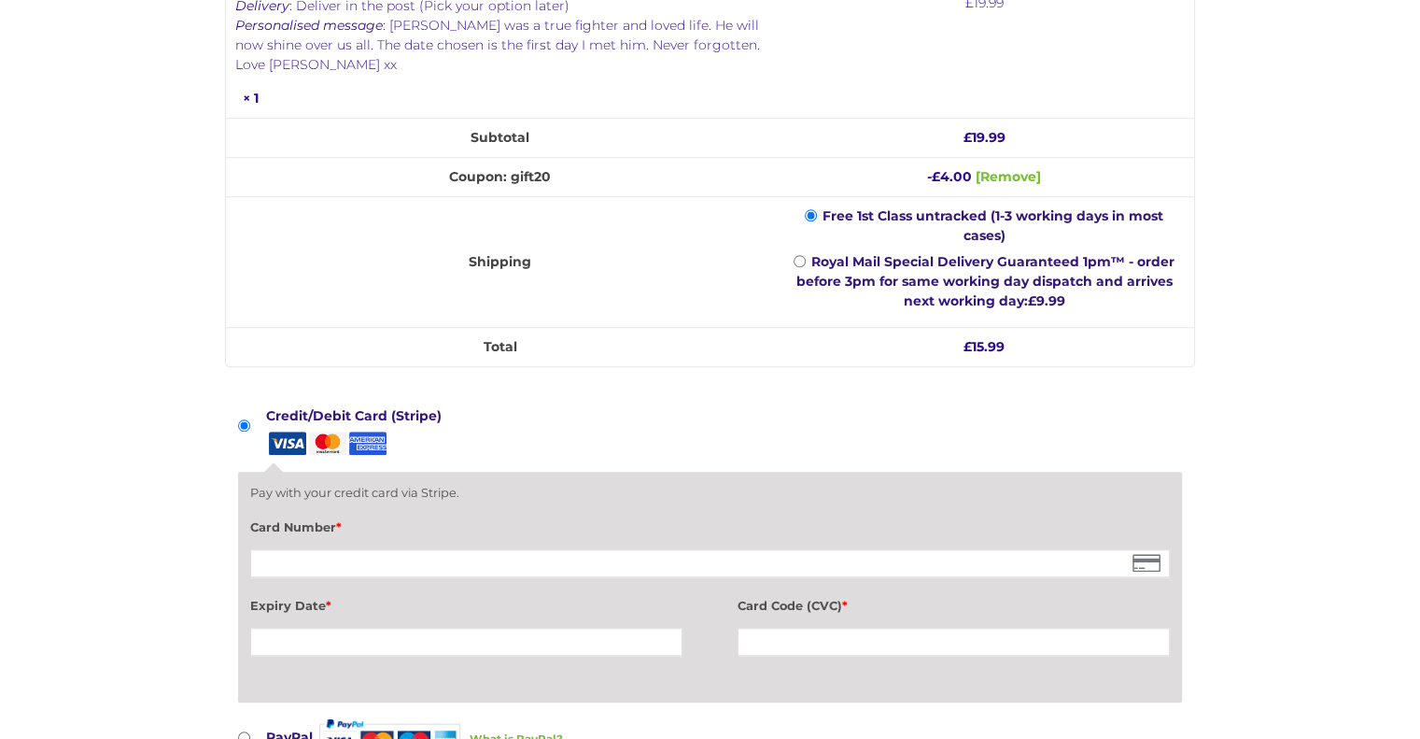
scroll to position [1462, 0]
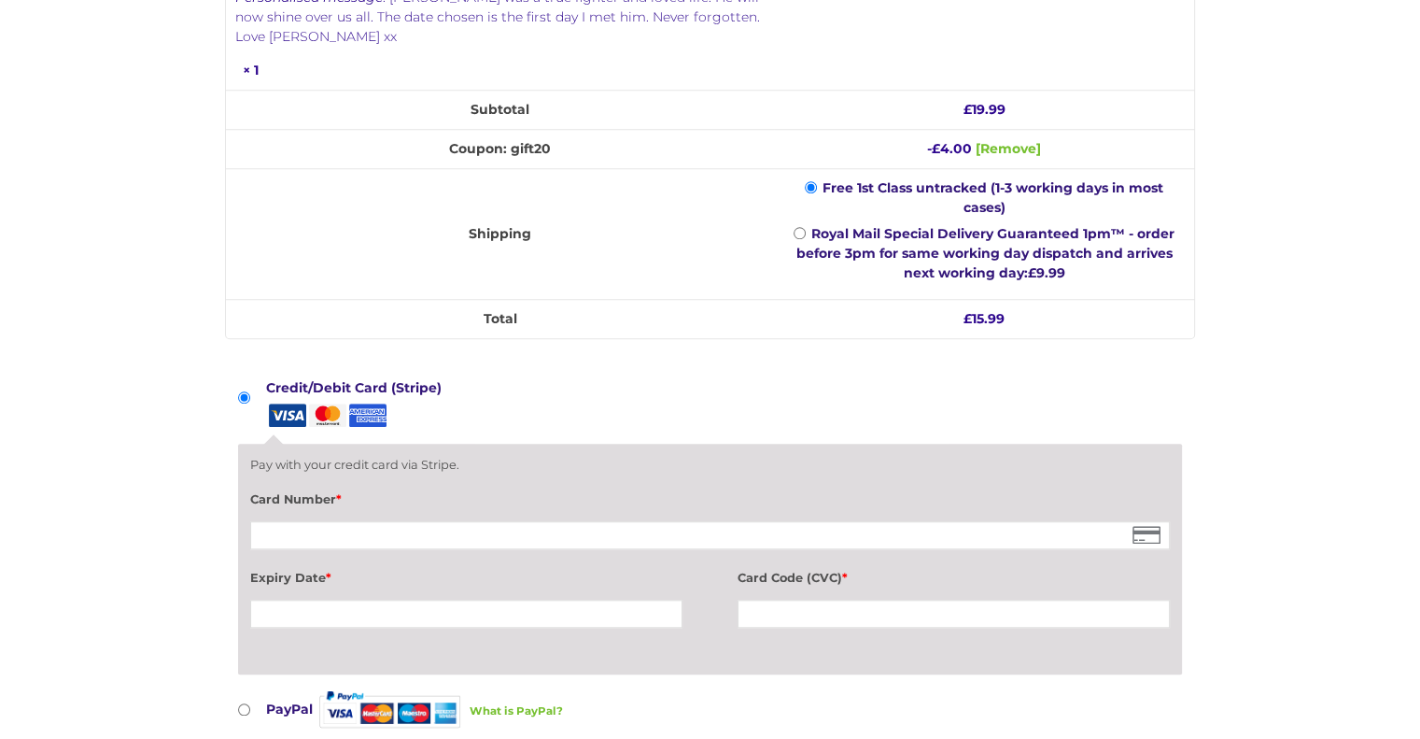
type input "RG42 4UW"
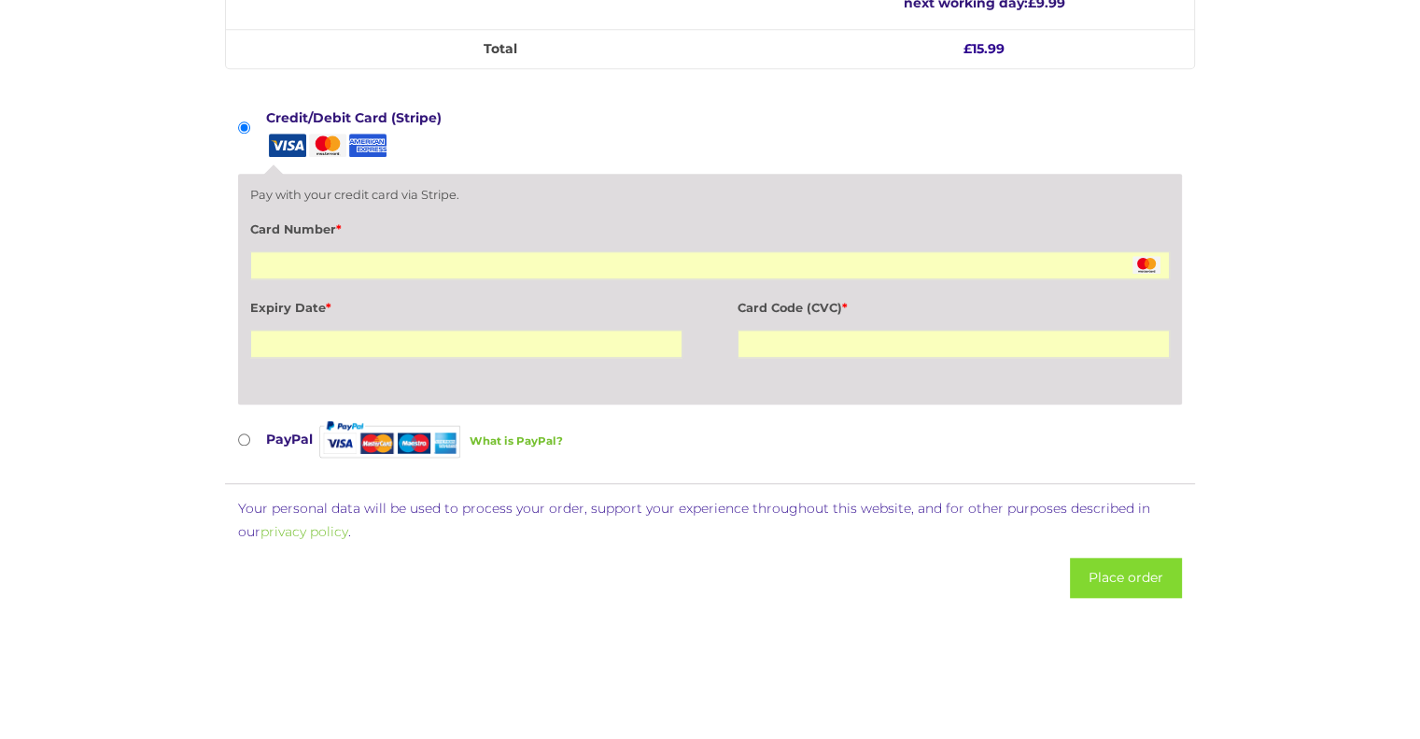
scroll to position [1733, 0]
click at [1134, 557] on button "Place order" at bounding box center [1126, 577] width 112 height 40
